Goal: Navigation & Orientation: Find specific page/section

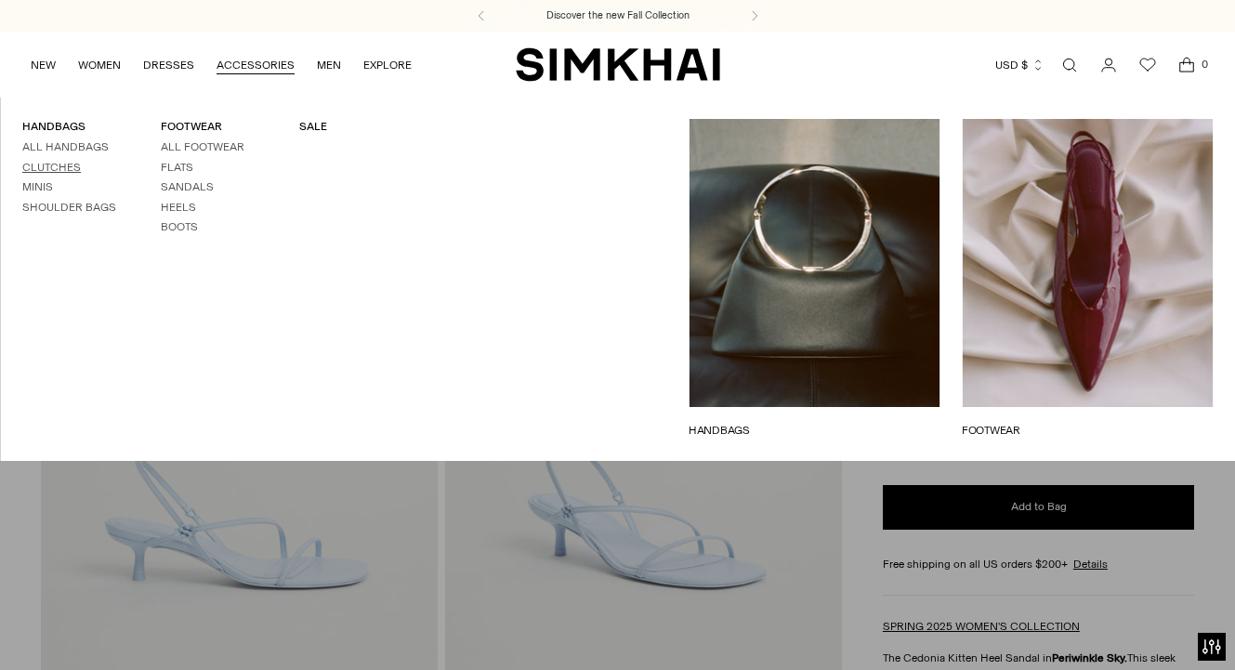
click at [71, 161] on link "Clutches" at bounding box center [51, 167] width 59 height 13
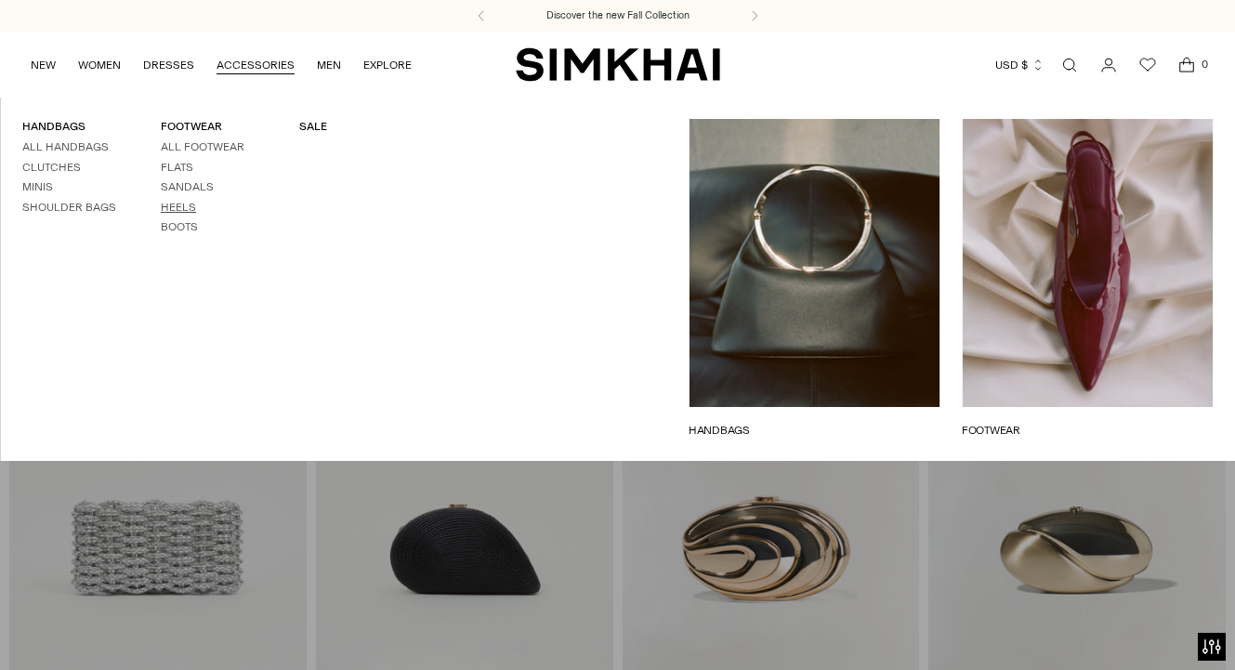
click at [185, 204] on link "Heels" at bounding box center [178, 207] width 35 height 13
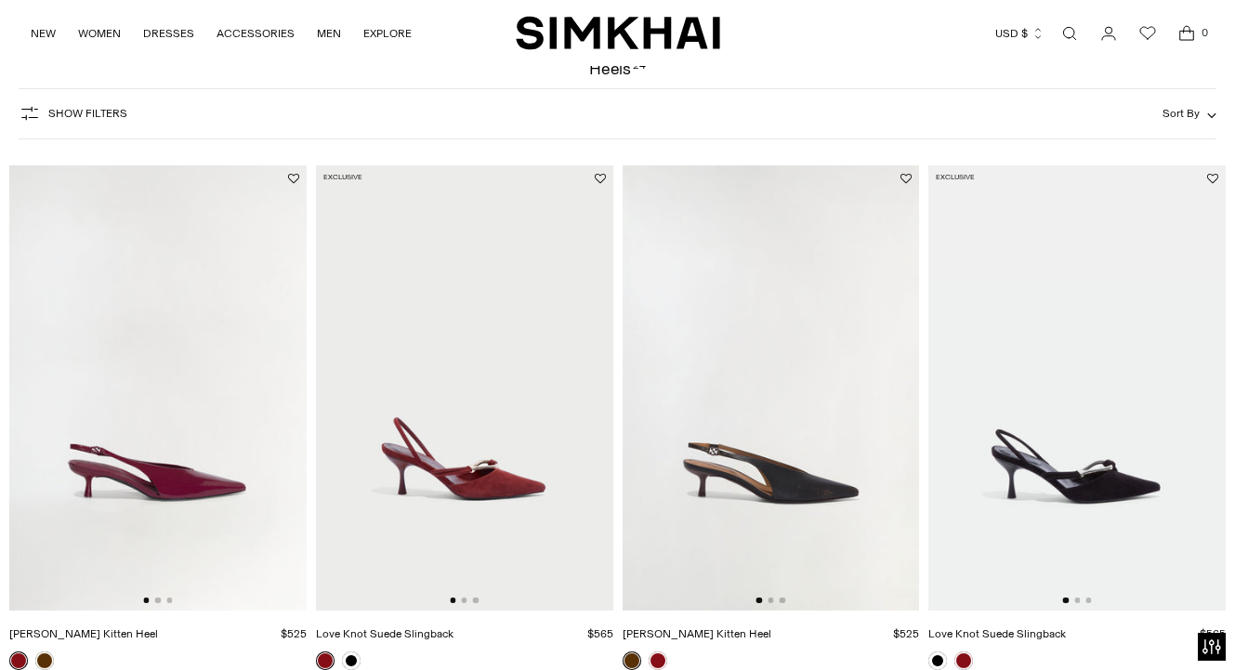
scroll to position [95, 0]
